Goal: Check status: Check status

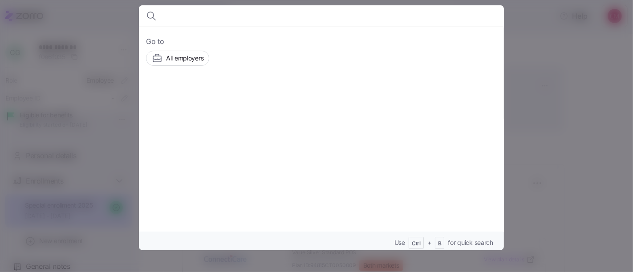
scroll to position [107, 0]
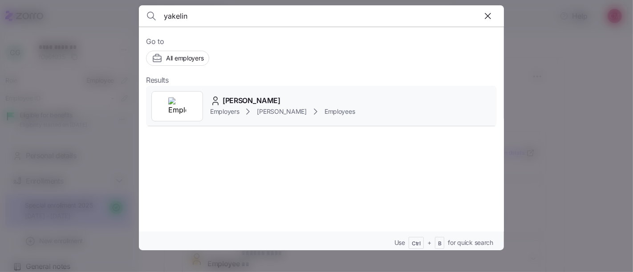
type input "yakelin"
click at [175, 111] on img at bounding box center [177, 106] width 18 height 18
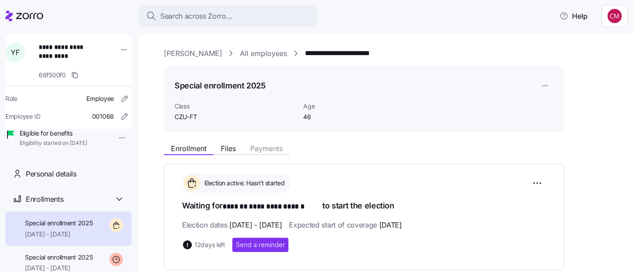
scroll to position [116, 0]
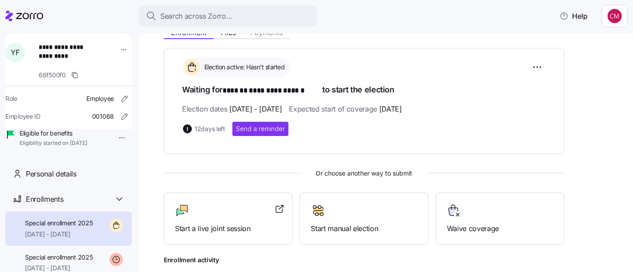
drag, startPoint x: 385, startPoint y: 190, endPoint x: 616, endPoint y: 90, distance: 251.3
click at [616, 90] on div "**********" at bounding box center [386, 153] width 494 height 238
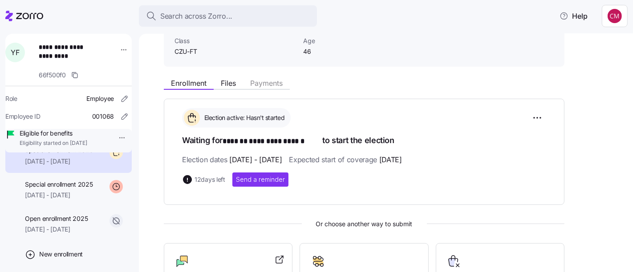
scroll to position [72, 0]
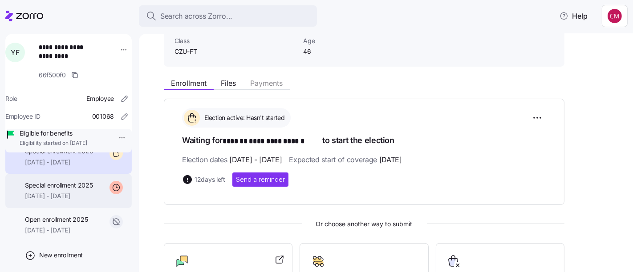
click at [72, 201] on span "[DATE] - [DATE]" at bounding box center [59, 196] width 68 height 9
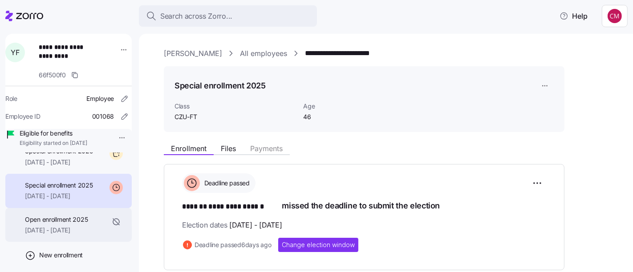
click at [60, 235] on span "[DATE] - [DATE]" at bounding box center [56, 230] width 63 height 9
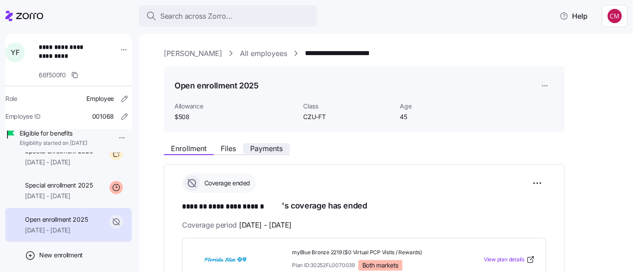
click at [253, 153] on button "Payments" at bounding box center [266, 148] width 47 height 11
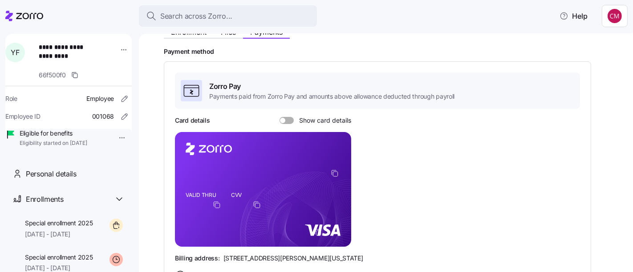
scroll to position [125, 0]
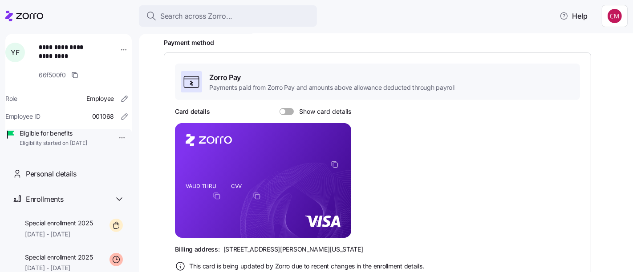
click at [290, 110] on span at bounding box center [289, 111] width 9 height 7
click at [279, 108] on input "Show card details" at bounding box center [279, 108] width 0 height 0
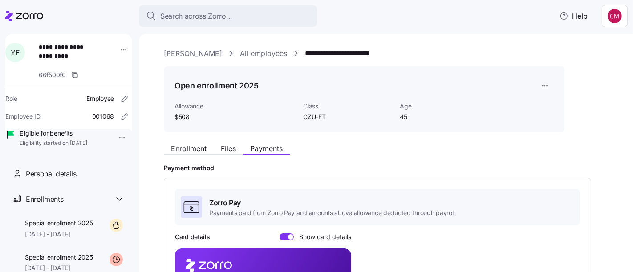
scroll to position [52, 0]
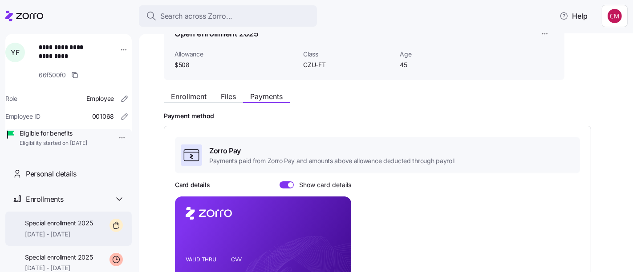
click at [99, 229] on div "Special enrollment 2025 [DATE] - [DATE]" at bounding box center [68, 229] width 126 height 34
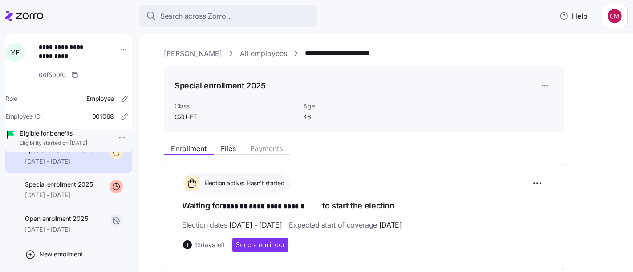
scroll to position [73, 0]
click at [68, 234] on span "[DATE] - [DATE]" at bounding box center [56, 229] width 63 height 9
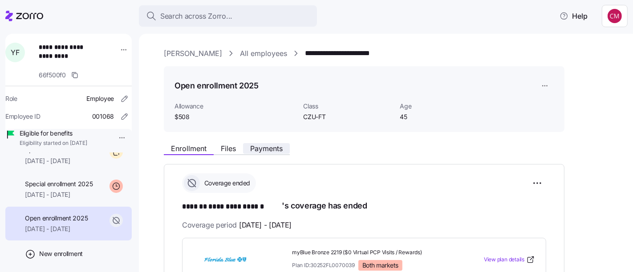
click at [269, 151] on span "Payments" at bounding box center [266, 148] width 32 height 7
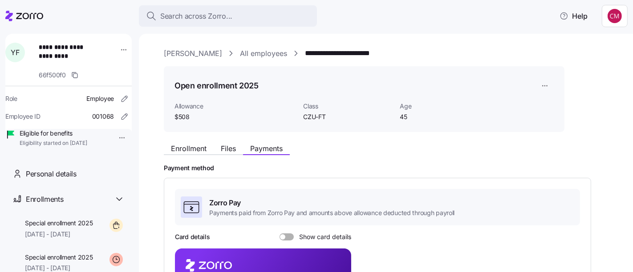
click at [289, 239] on span at bounding box center [289, 237] width 9 height 7
click at [279, 234] on input "Show card details" at bounding box center [279, 234] width 0 height 0
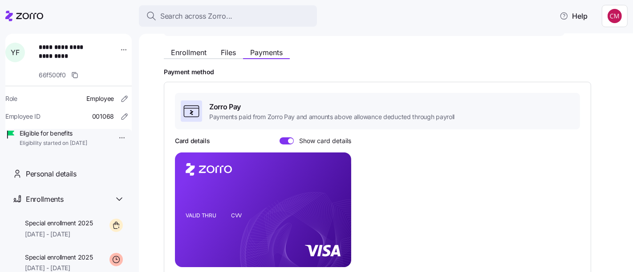
scroll to position [86, 0]
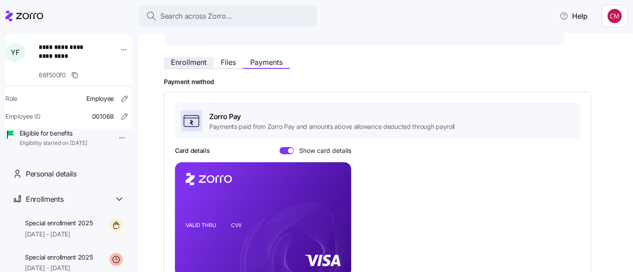
click at [181, 60] on span "Enrollment" at bounding box center [189, 62] width 36 height 7
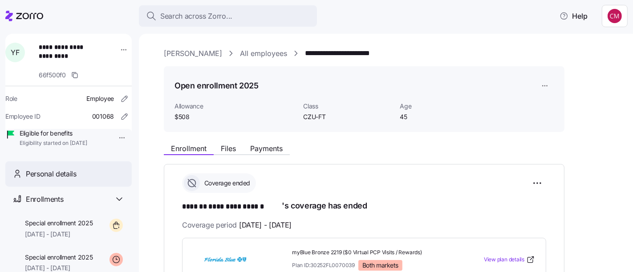
click at [85, 180] on div "Personal details" at bounding box center [75, 174] width 99 height 11
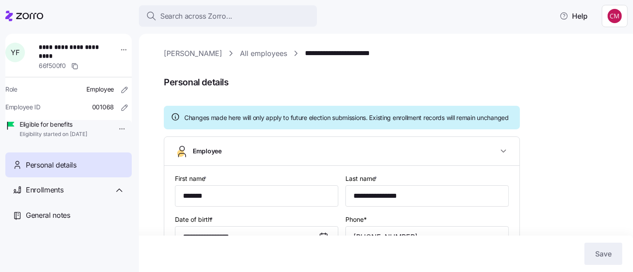
type input "CZU-FT"
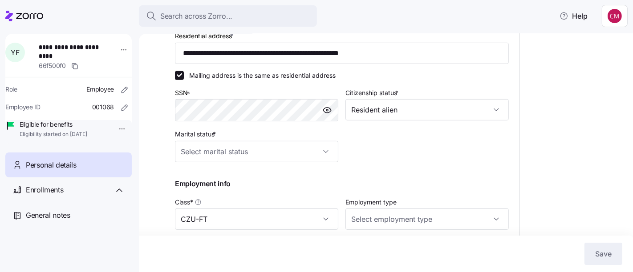
scroll to position [355, 0]
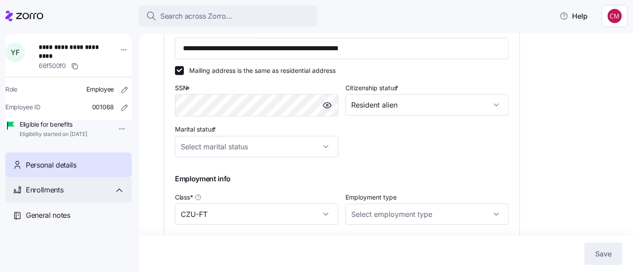
click at [62, 196] on span "Enrollments" at bounding box center [44, 190] width 37 height 11
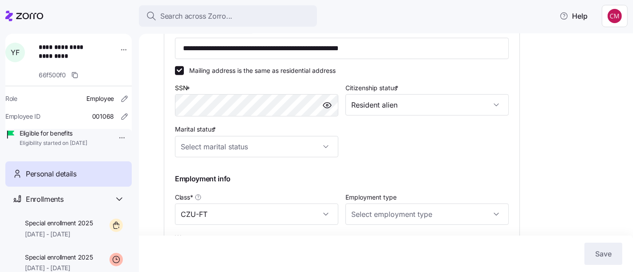
click at [101, 180] on div "Personal details" at bounding box center [75, 174] width 99 height 11
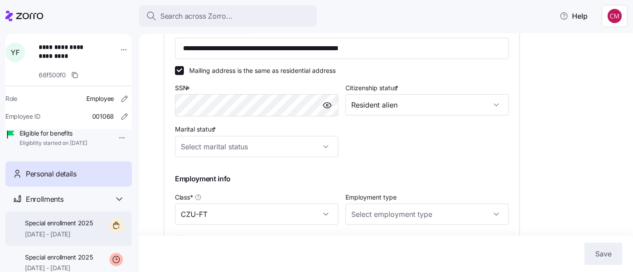
click at [68, 239] on span "[DATE] - [DATE]" at bounding box center [59, 234] width 68 height 9
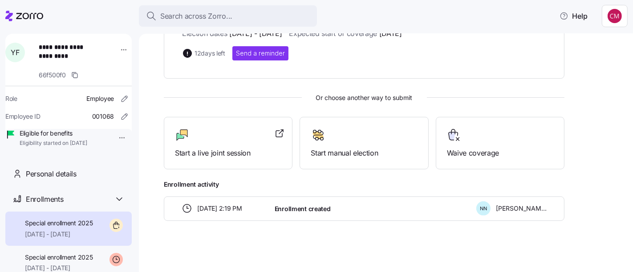
scroll to position [99, 0]
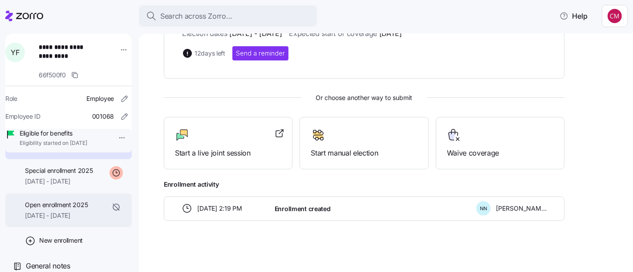
click at [86, 209] on span "Open enrollment 2025" at bounding box center [56, 205] width 63 height 9
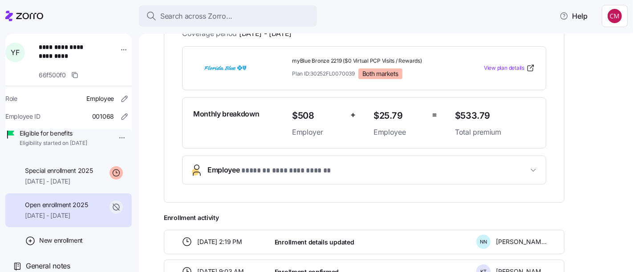
click at [424, 171] on span "**********" at bounding box center [367, 171] width 320 height 12
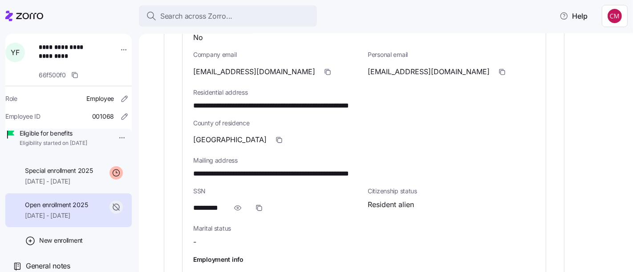
scroll to position [488, 0]
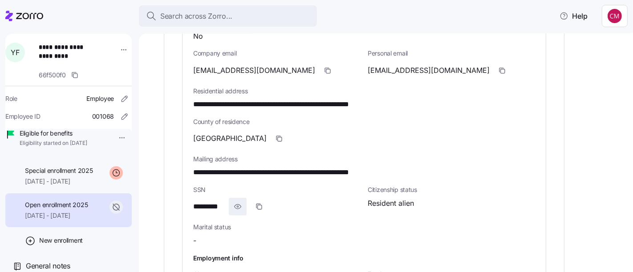
click at [236, 208] on icon "button" at bounding box center [237, 207] width 9 height 11
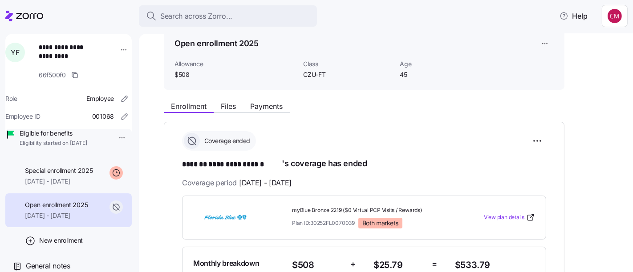
scroll to position [79, 0]
